Goal: Obtain resource: Download file/media

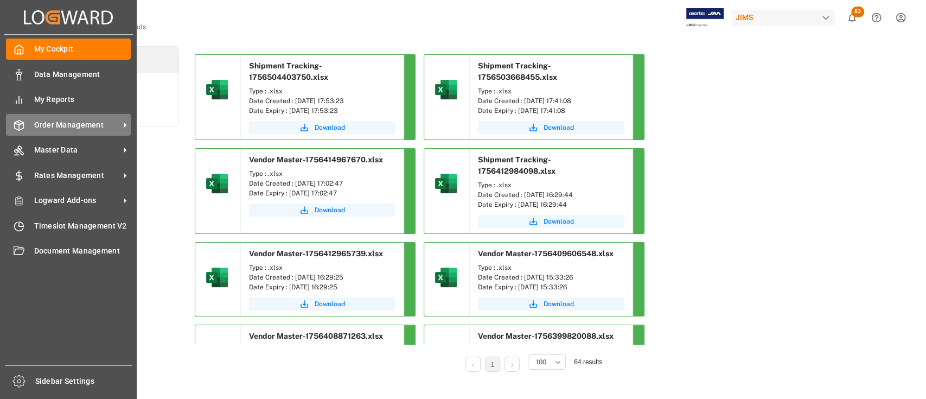
click at [71, 131] on div "Order Management Order Management" at bounding box center [68, 124] width 125 height 21
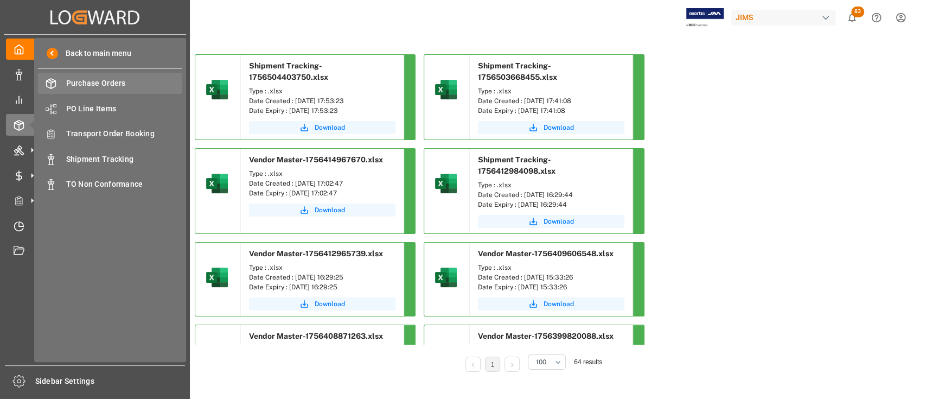
click at [106, 83] on span "Purchase Orders" at bounding box center [124, 83] width 117 height 11
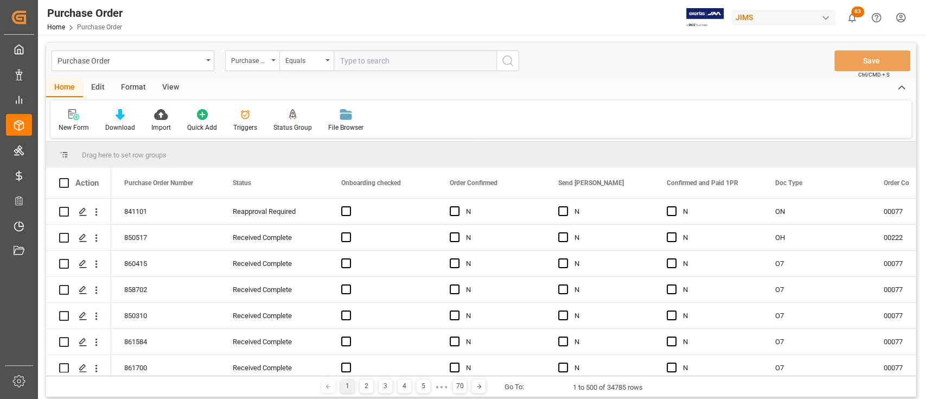
click at [116, 113] on icon at bounding box center [120, 114] width 9 height 11
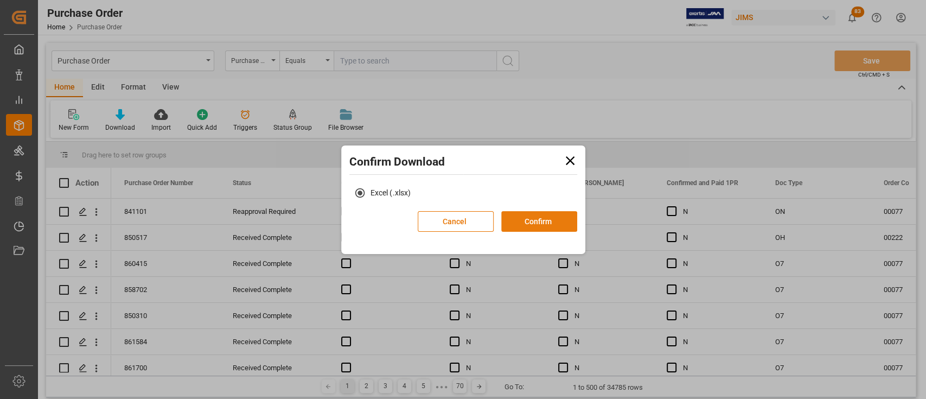
click at [467, 219] on button "Confirm" at bounding box center [539, 221] width 76 height 21
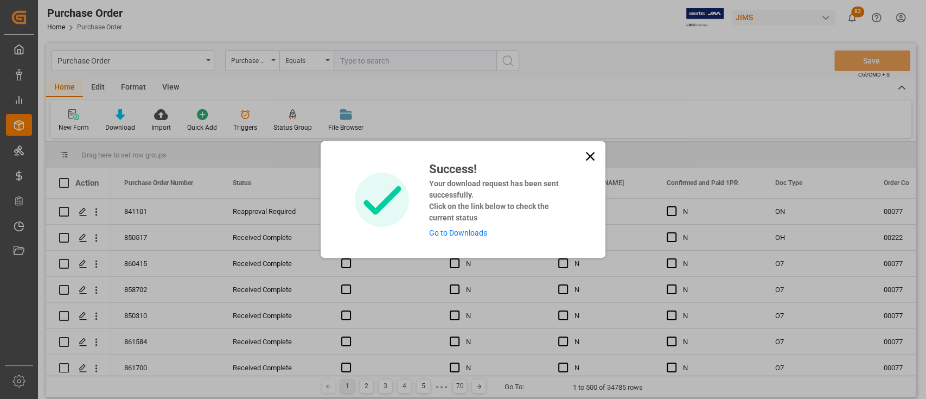
click at [467, 155] on icon at bounding box center [590, 156] width 15 height 15
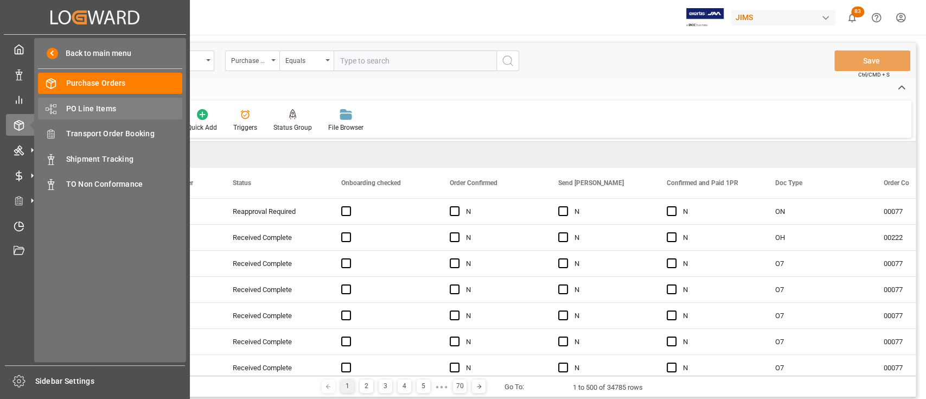
click at [101, 106] on span "PO Line Items" at bounding box center [124, 108] width 117 height 11
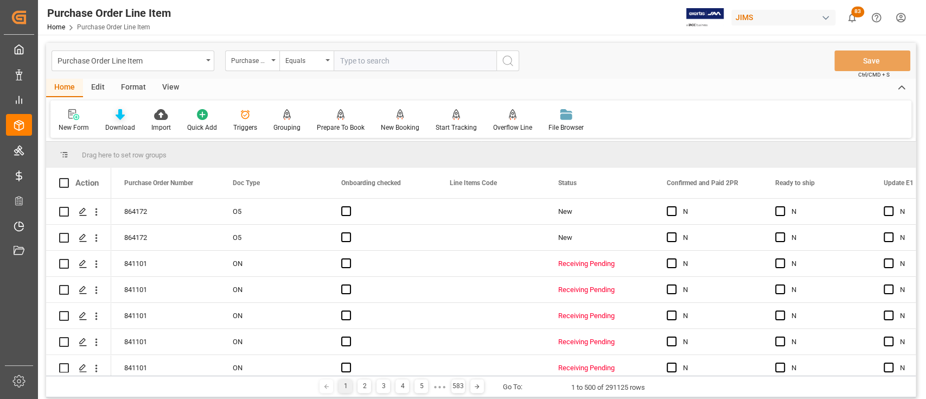
click at [121, 117] on icon at bounding box center [120, 114] width 9 height 11
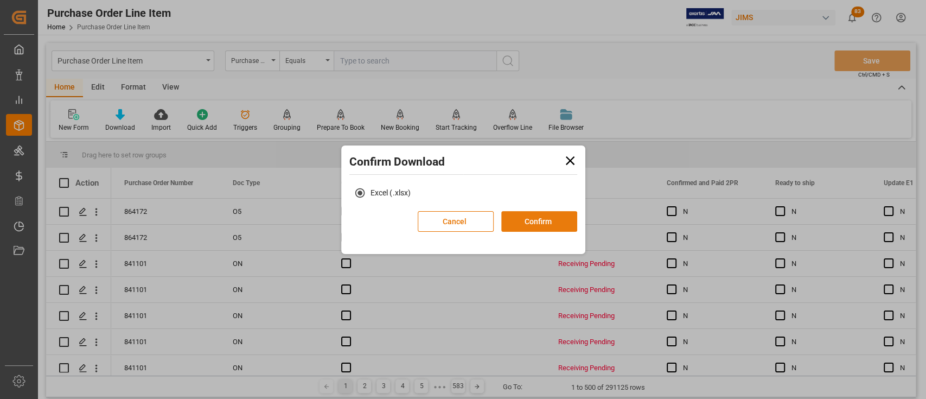
click at [467, 213] on button "Confirm" at bounding box center [539, 221] width 76 height 21
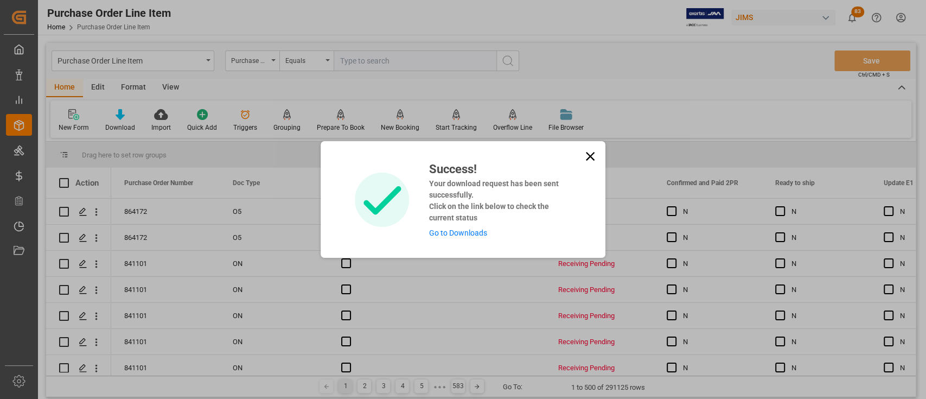
click at [462, 232] on link "Go to Downloads" at bounding box center [458, 232] width 58 height 9
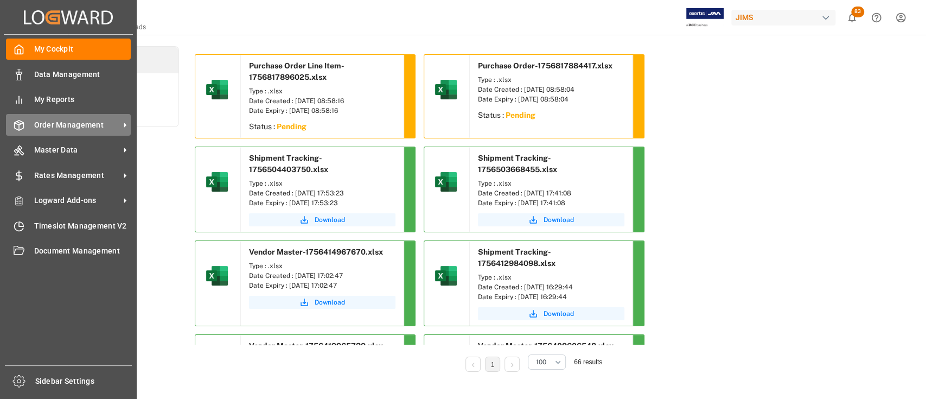
click at [54, 125] on span "Order Management" at bounding box center [77, 124] width 86 height 11
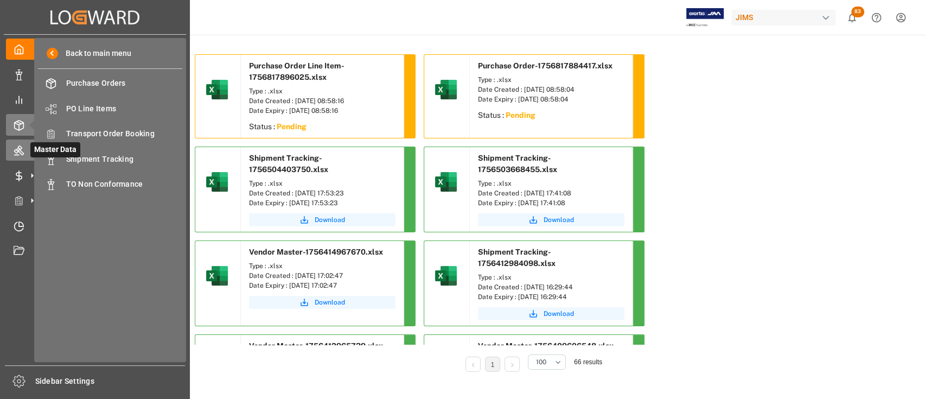
click at [16, 146] on icon at bounding box center [19, 150] width 11 height 11
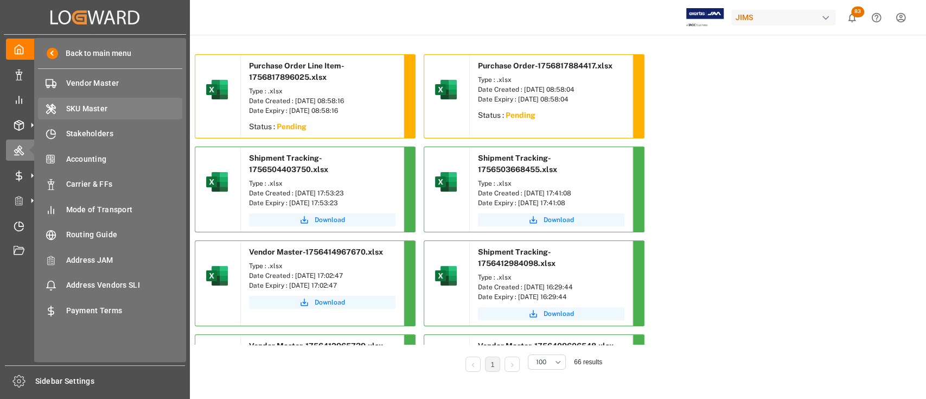
click at [85, 107] on span "SKU Master" at bounding box center [124, 108] width 117 height 11
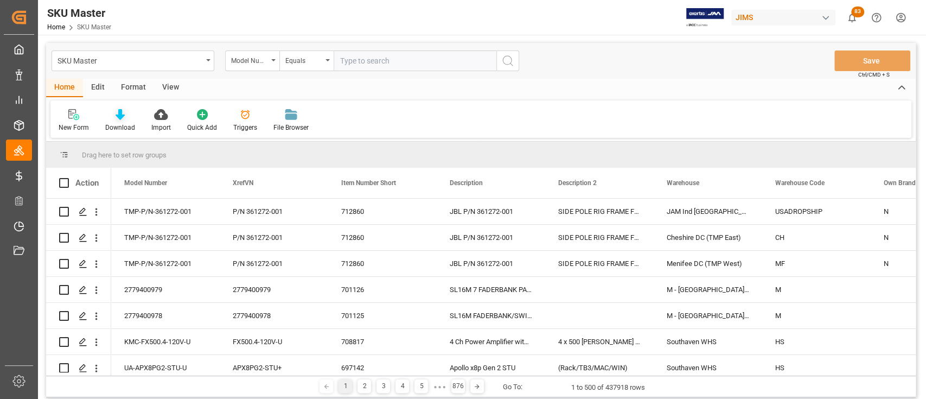
click at [121, 111] on icon at bounding box center [120, 114] width 9 height 11
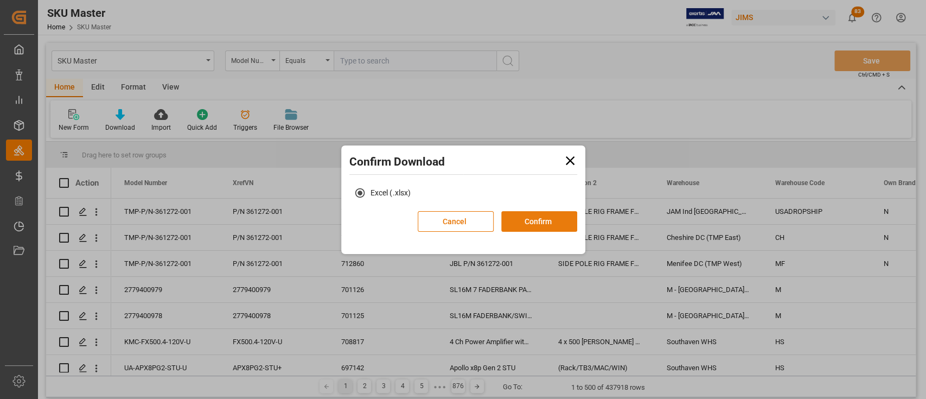
click at [467, 218] on button "Confirm" at bounding box center [539, 221] width 76 height 21
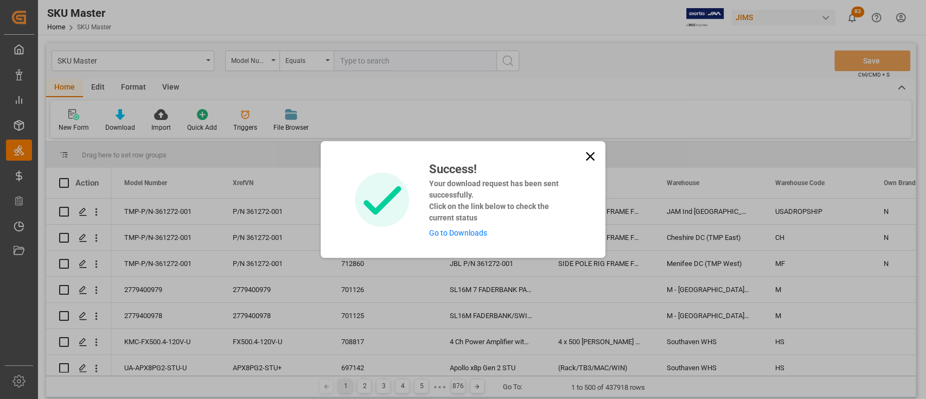
click at [14, 147] on div "Success! Your download request has been sent successfully. Click on the link be…" at bounding box center [463, 199] width 926 height 399
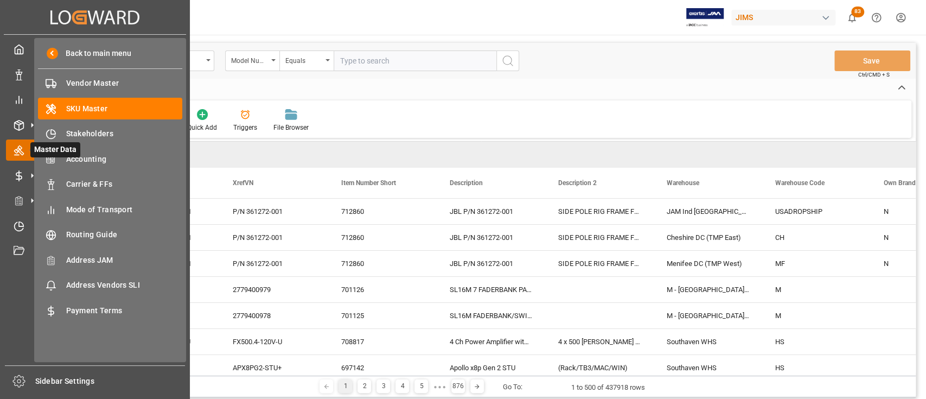
click at [20, 149] on icon at bounding box center [19, 151] width 10 height 10
drag, startPoint x: 100, startPoint y: 80, endPoint x: 415, endPoint y: 117, distance: 317.4
click at [100, 80] on span "Vendor Master" at bounding box center [124, 83] width 117 height 11
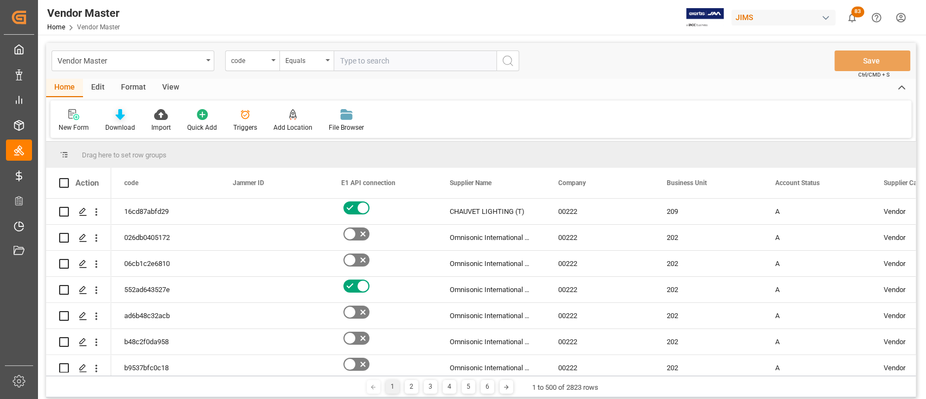
click at [122, 116] on icon at bounding box center [120, 114] width 9 height 11
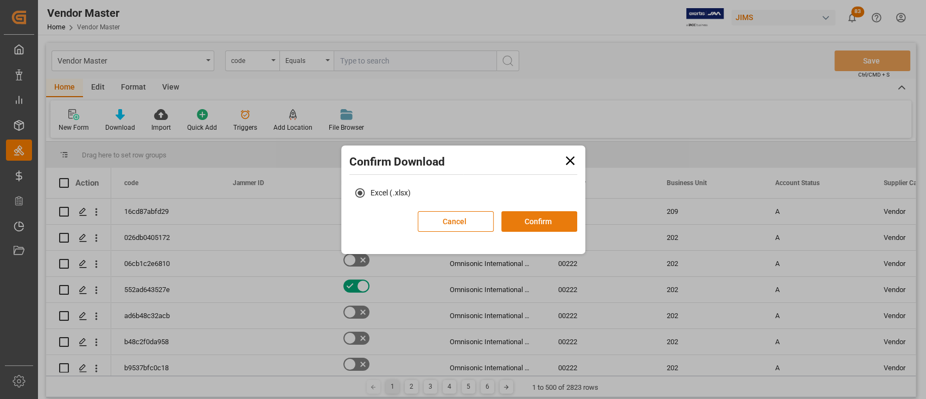
click at [467, 222] on button "Confirm" at bounding box center [539, 221] width 76 height 21
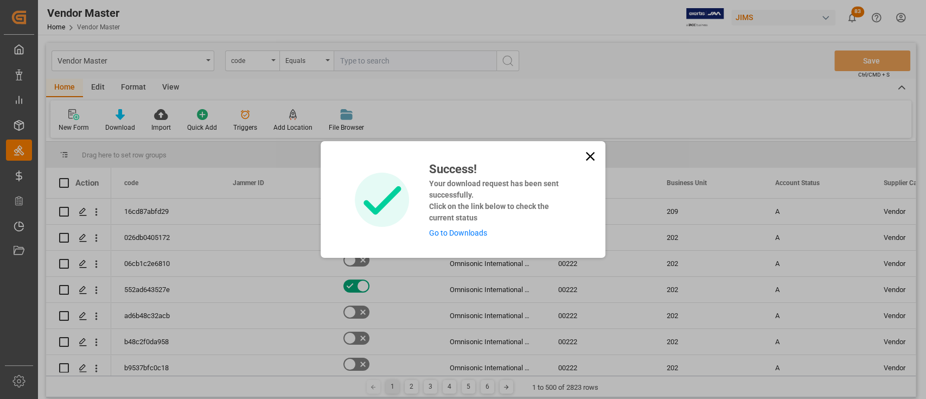
click at [467, 233] on link "Go to Downloads" at bounding box center [458, 232] width 58 height 9
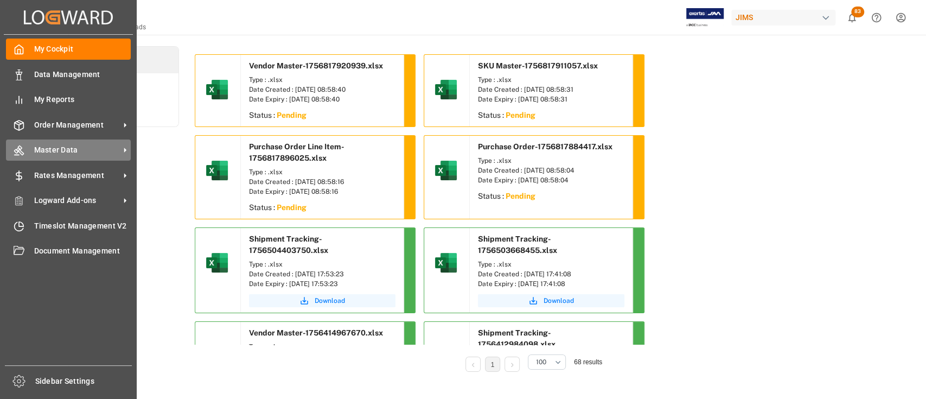
click at [52, 147] on span "Master Data" at bounding box center [77, 149] width 86 height 11
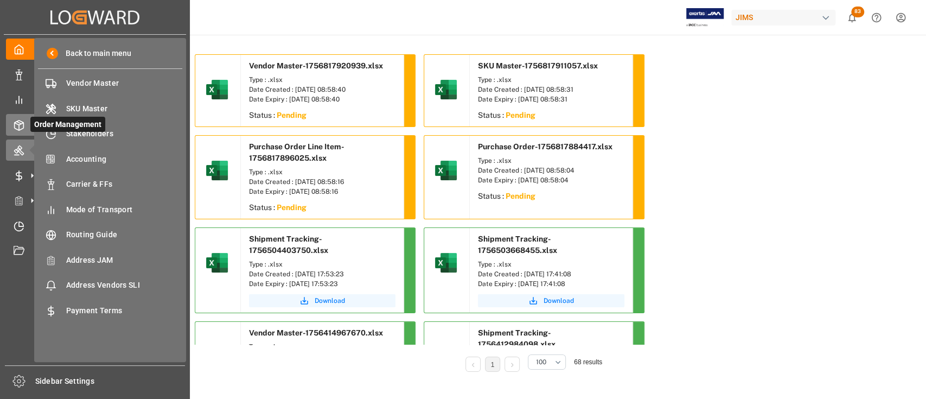
click at [16, 119] on div "Order Management Order Management" at bounding box center [95, 124] width 178 height 21
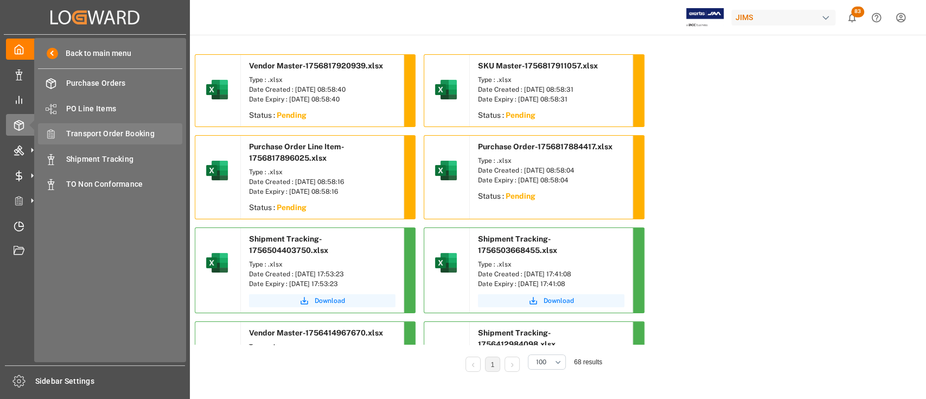
click at [108, 130] on span "Transport Order Booking" at bounding box center [124, 133] width 117 height 11
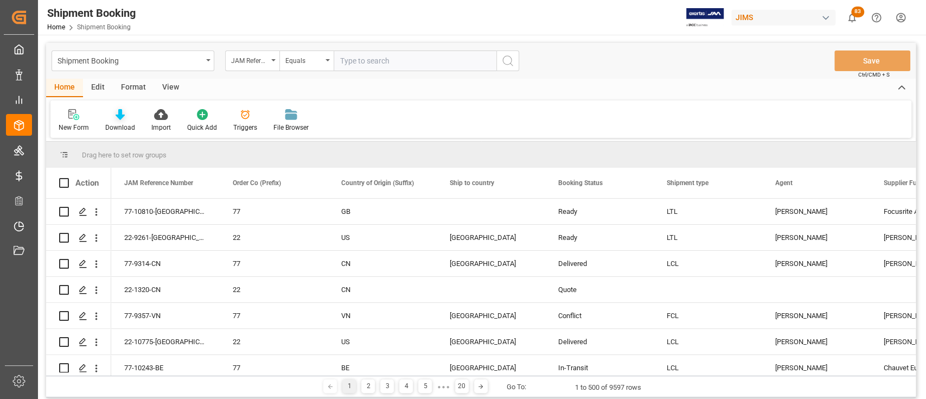
click at [113, 110] on div at bounding box center [120, 114] width 30 height 11
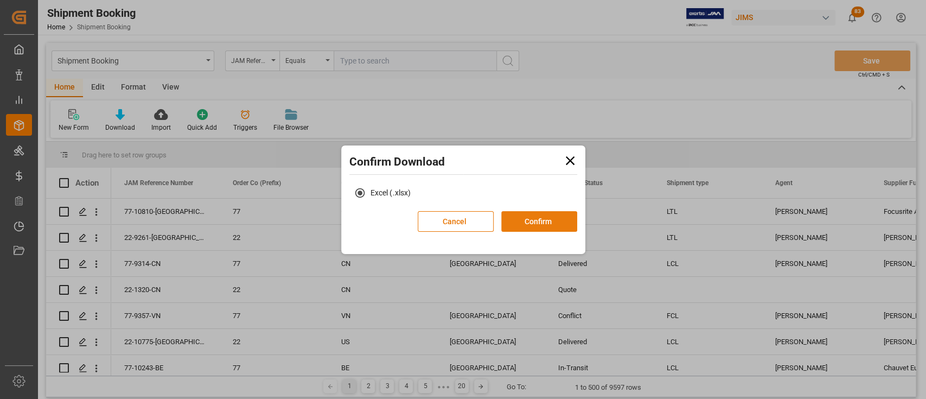
click at [467, 219] on button "Confirm" at bounding box center [539, 221] width 76 height 21
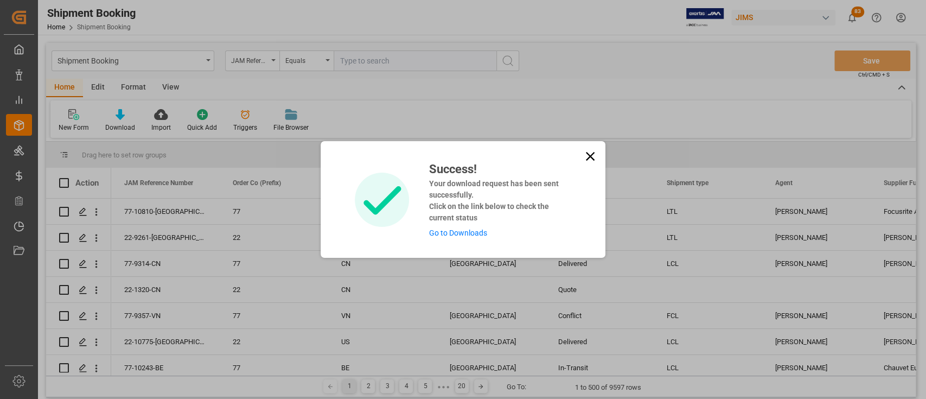
click at [452, 228] on link "Go to Downloads" at bounding box center [458, 232] width 58 height 9
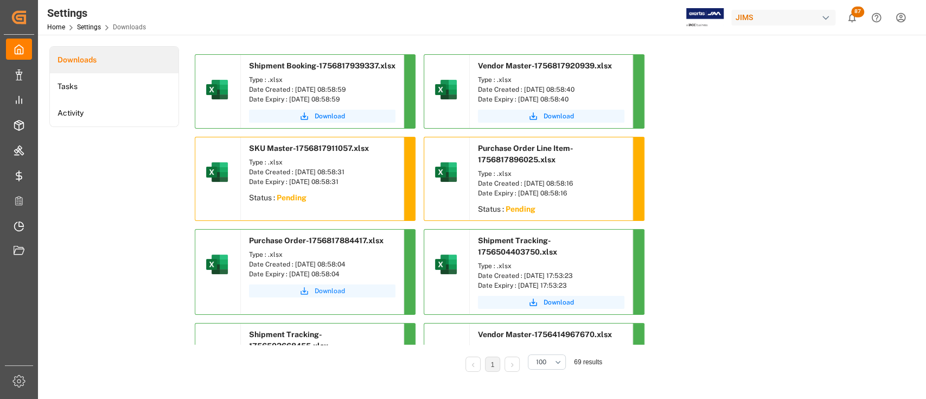
click at [335, 289] on span "Download" at bounding box center [330, 291] width 30 height 10
click at [558, 115] on span "Download" at bounding box center [559, 116] width 30 height 10
click at [327, 118] on span "Download" at bounding box center [330, 116] width 30 height 10
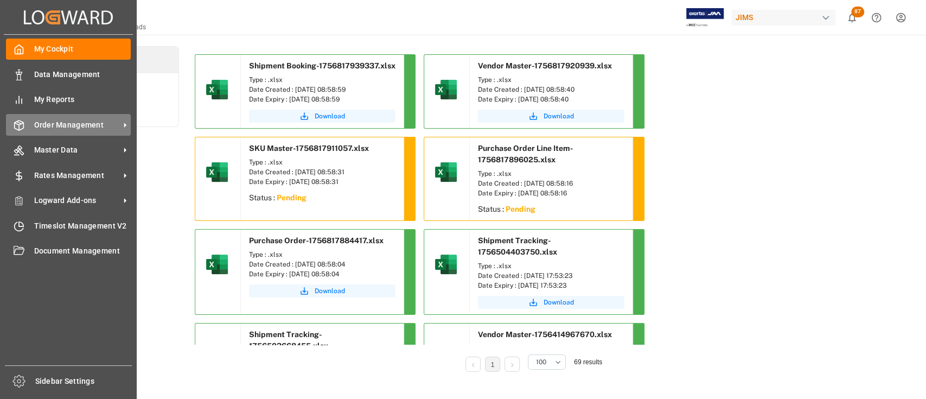
click at [71, 128] on span "Order Management" at bounding box center [77, 124] width 86 height 11
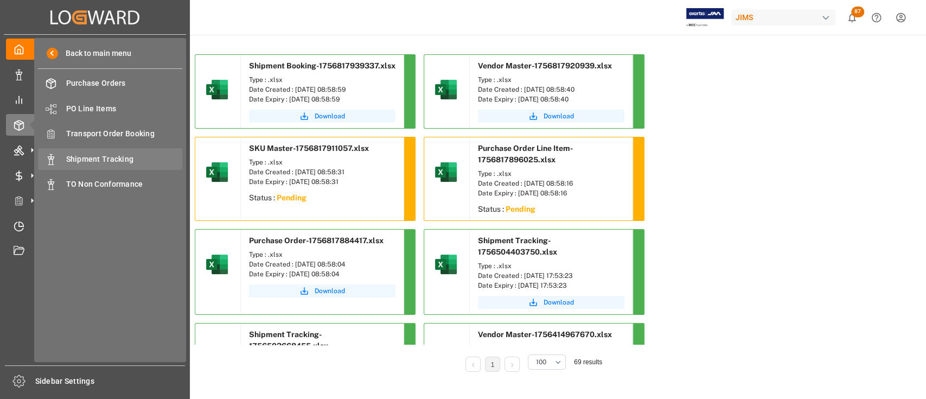
click at [111, 157] on span "Shipment Tracking" at bounding box center [124, 159] width 117 height 11
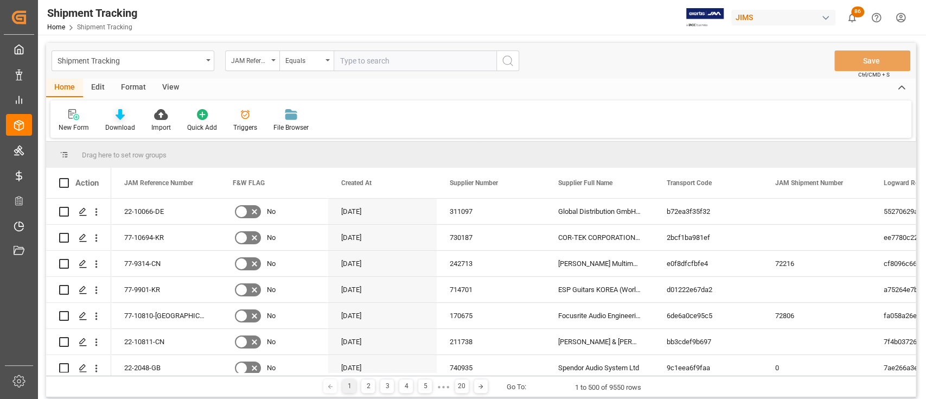
click at [117, 117] on icon at bounding box center [120, 114] width 9 height 11
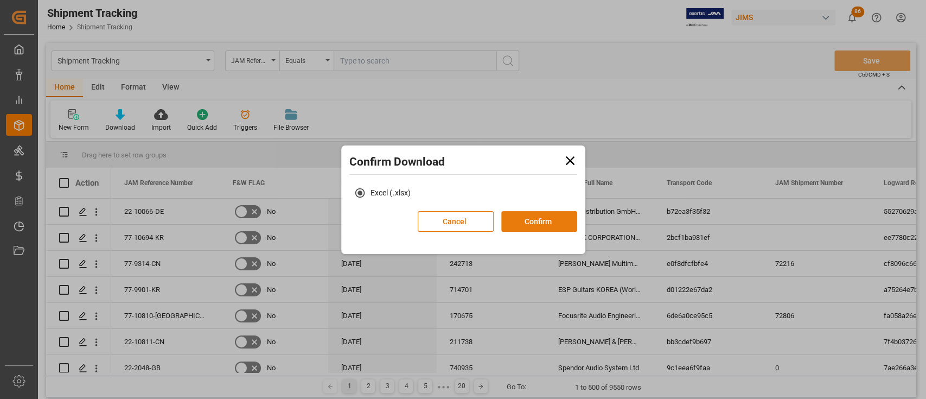
click at [541, 225] on button "Confirm" at bounding box center [539, 221] width 76 height 21
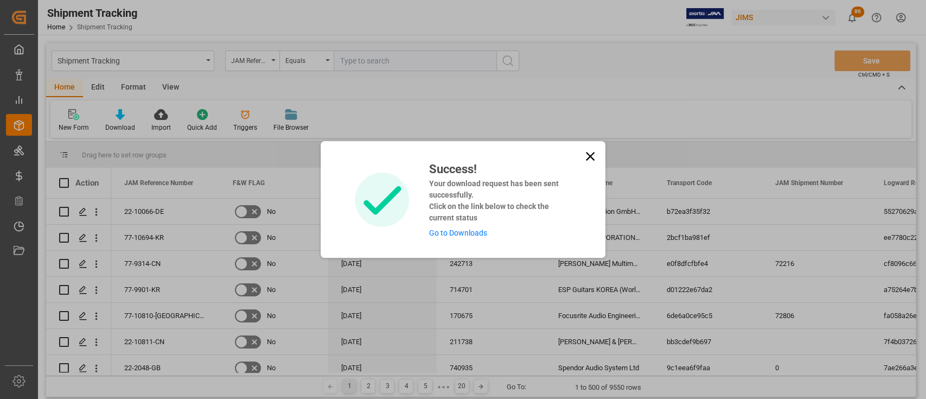
click at [449, 232] on link "Go to Downloads" at bounding box center [458, 232] width 58 height 9
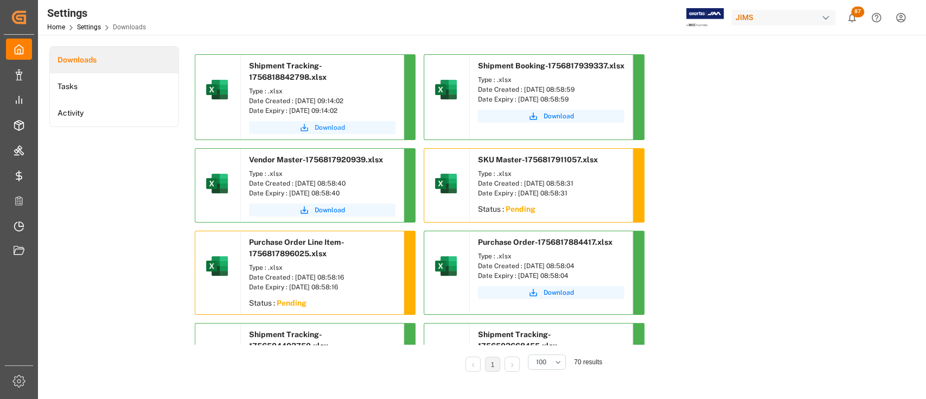
click at [327, 126] on span "Download" at bounding box center [330, 128] width 30 height 10
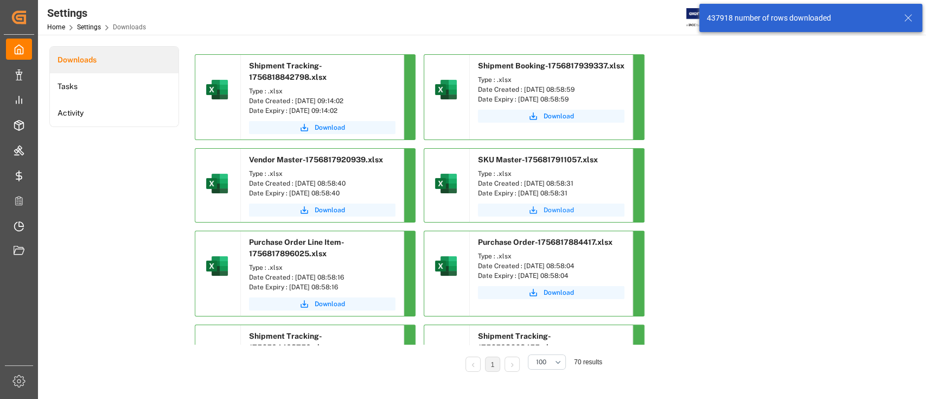
click at [560, 208] on span "Download" at bounding box center [559, 210] width 30 height 10
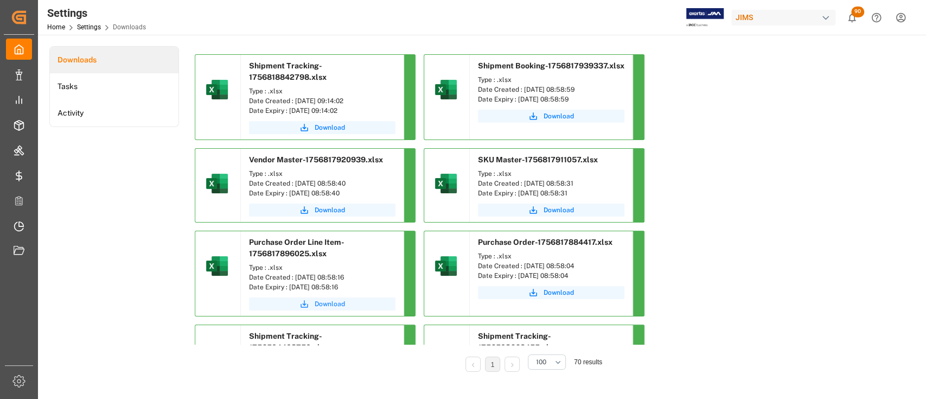
click at [329, 303] on span "Download" at bounding box center [330, 304] width 30 height 10
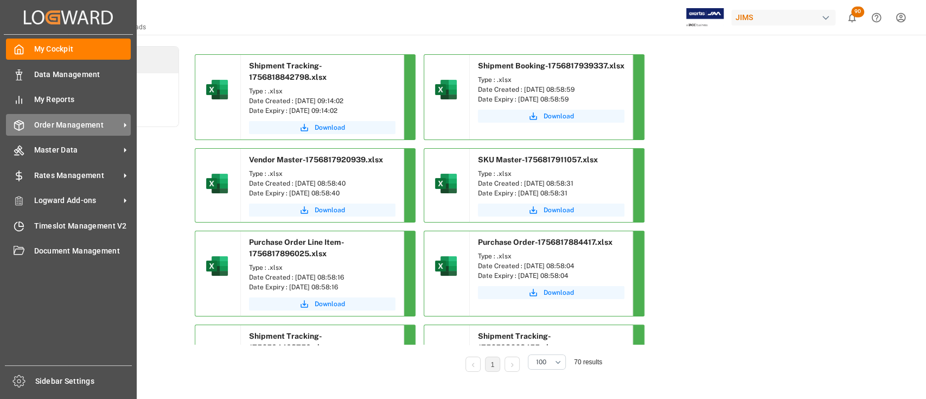
click at [72, 126] on span "Order Management" at bounding box center [77, 124] width 86 height 11
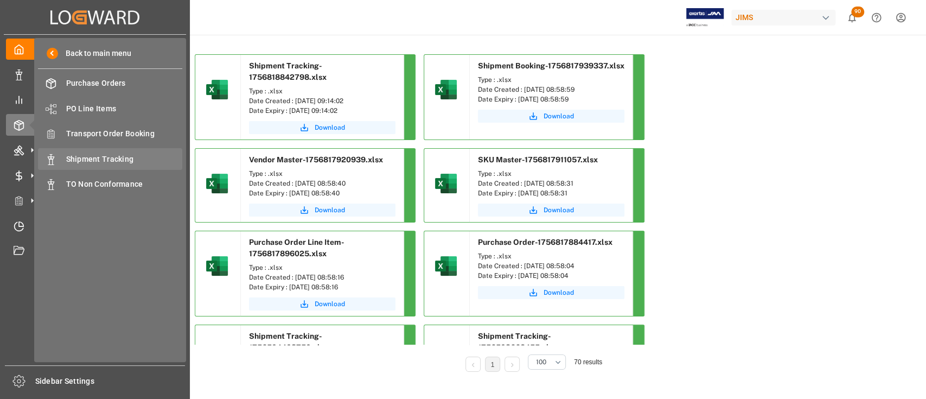
click at [112, 156] on span "Shipment Tracking" at bounding box center [124, 159] width 117 height 11
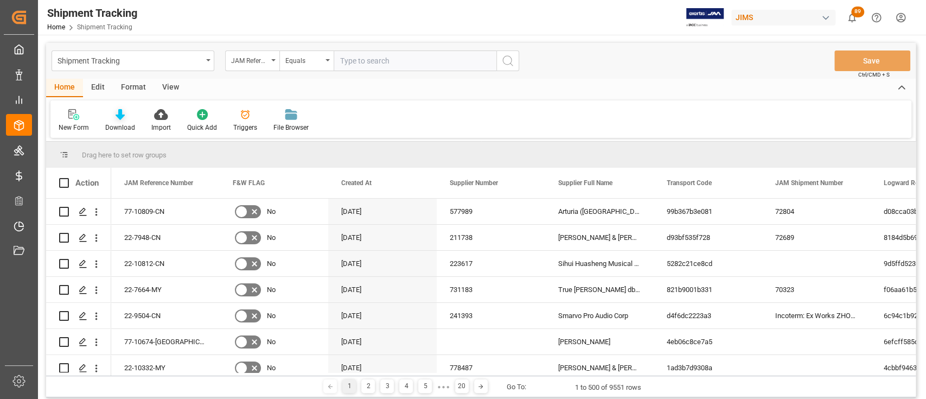
click at [117, 112] on icon at bounding box center [120, 114] width 9 height 11
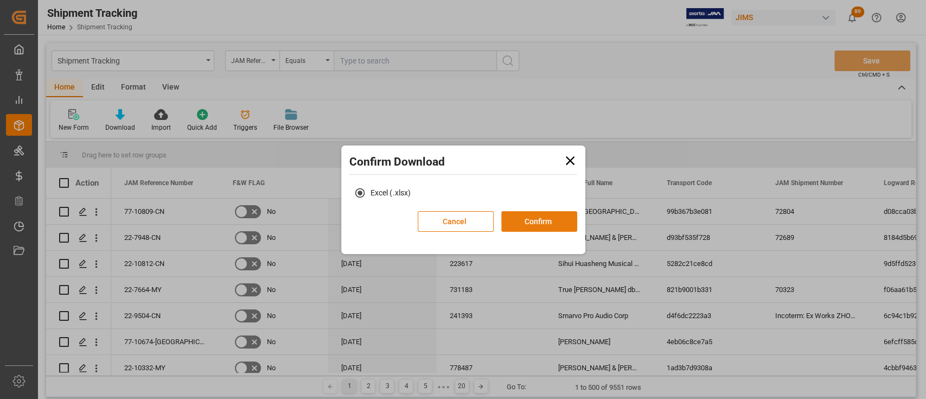
click at [548, 219] on button "Confirm" at bounding box center [539, 221] width 76 height 21
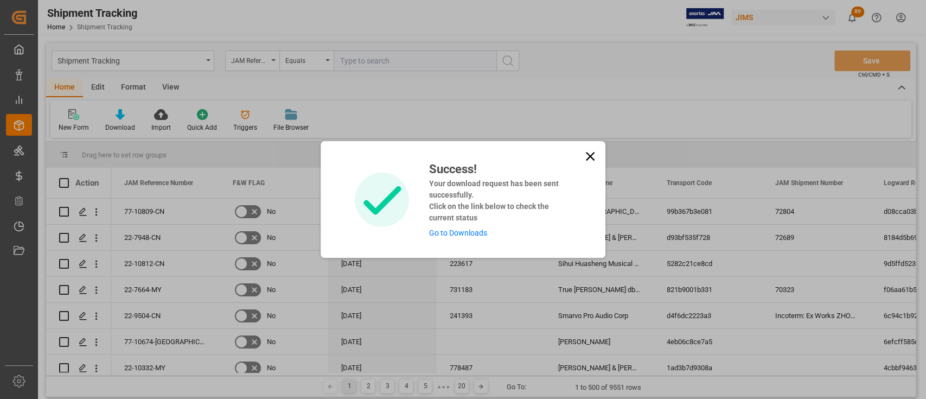
click at [451, 232] on link "Go to Downloads" at bounding box center [458, 232] width 58 height 9
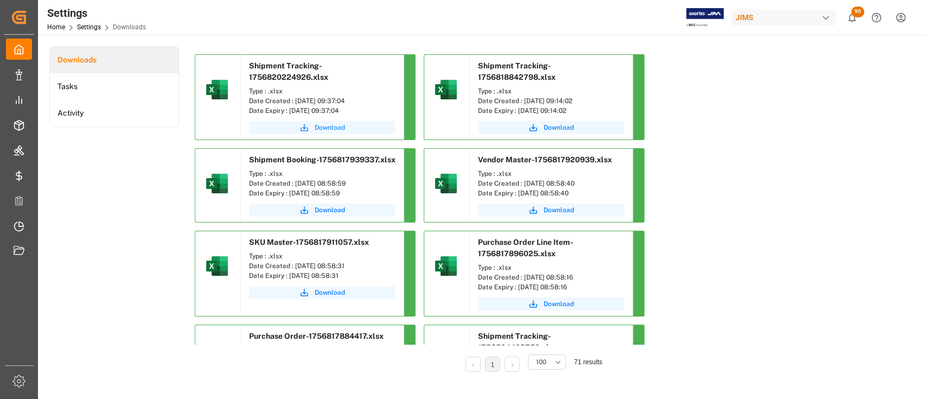
click at [321, 129] on span "Download" at bounding box center [330, 128] width 30 height 10
